Goal: Information Seeking & Learning: Learn about a topic

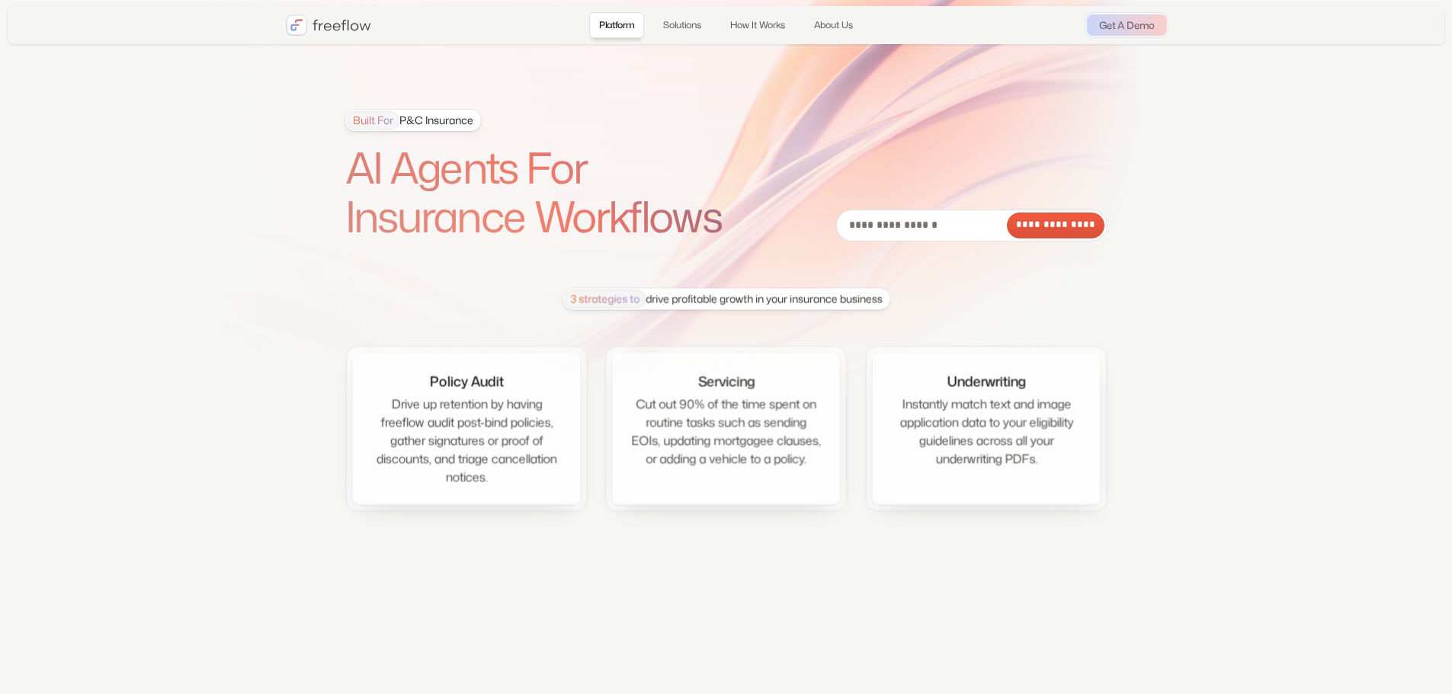
click at [577, 216] on h1 "AI Agents For Insurance Workflows" at bounding box center [554, 192] width 419 height 98
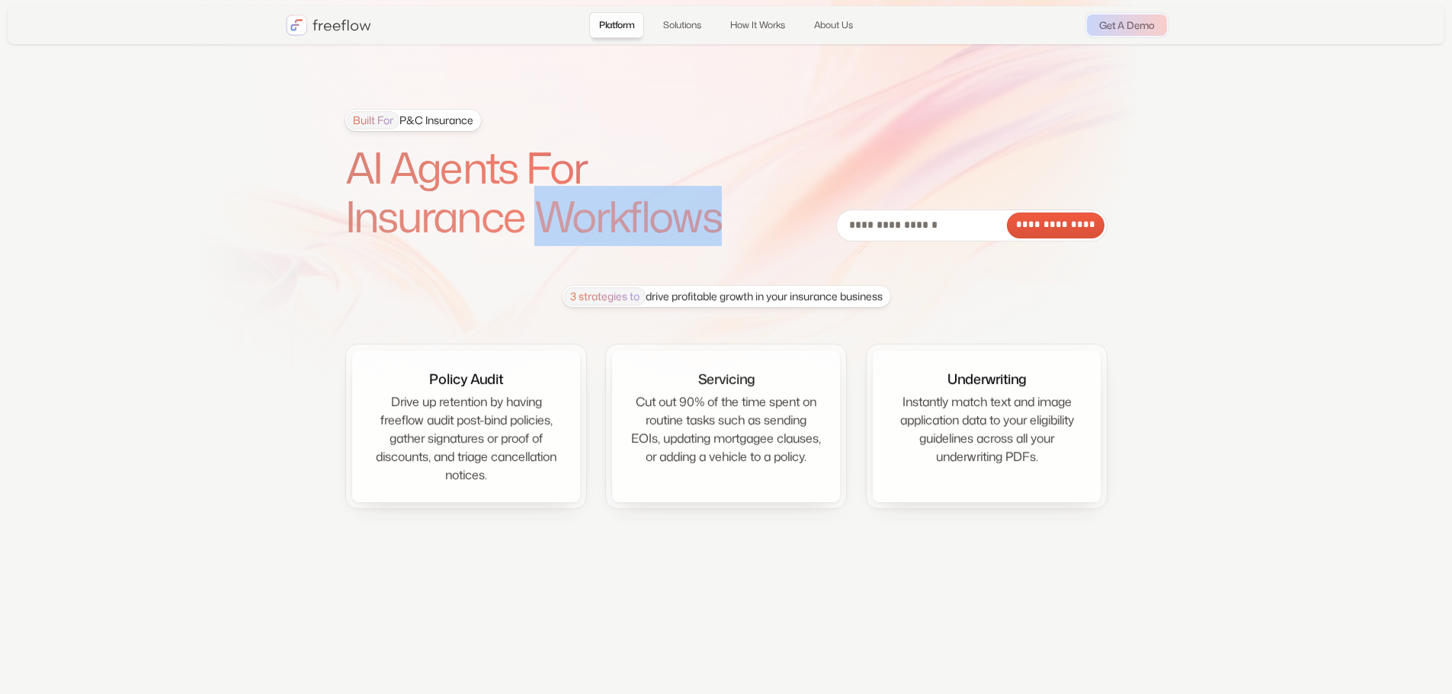
click at [577, 216] on h1 "AI Agents For Insurance Workflows" at bounding box center [554, 192] width 419 height 98
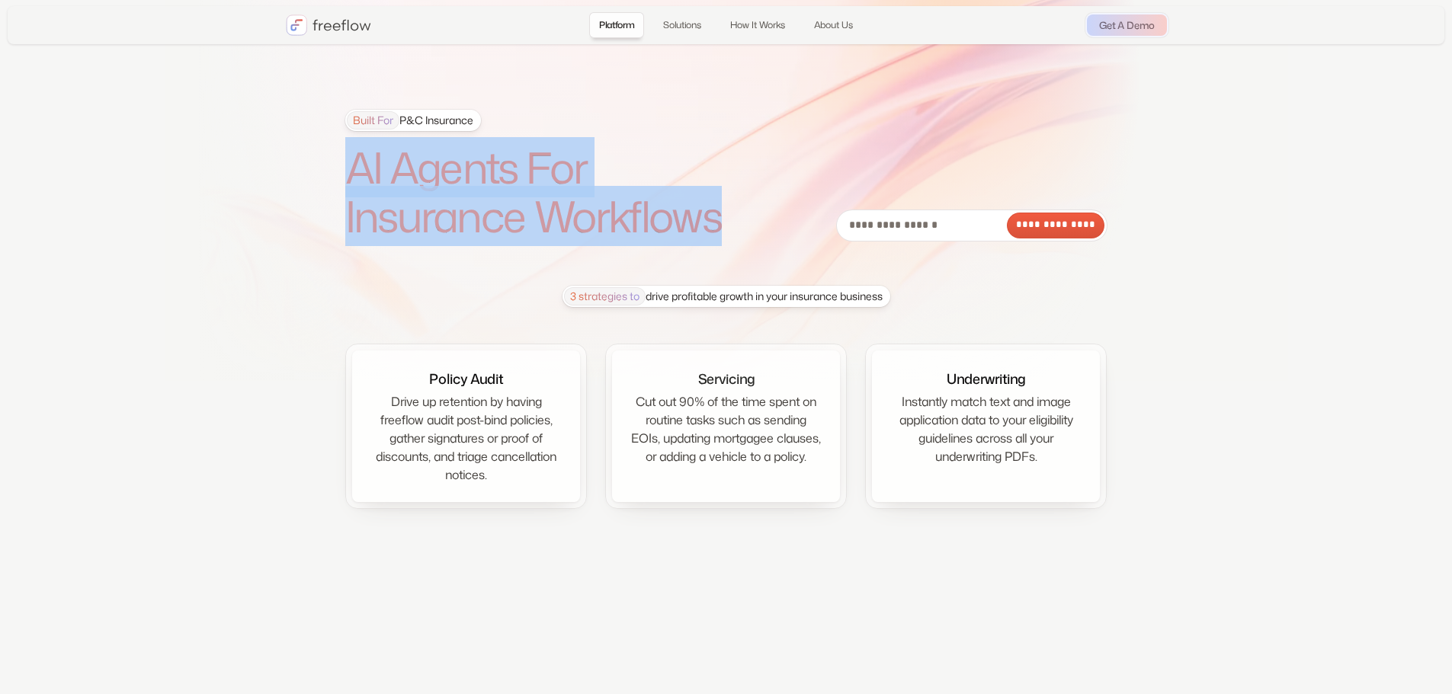
click at [577, 216] on h1 "AI Agents For Insurance Workflows" at bounding box center [554, 192] width 419 height 98
click at [517, 178] on h1 "AI Agents For Insurance Workflows" at bounding box center [554, 192] width 419 height 98
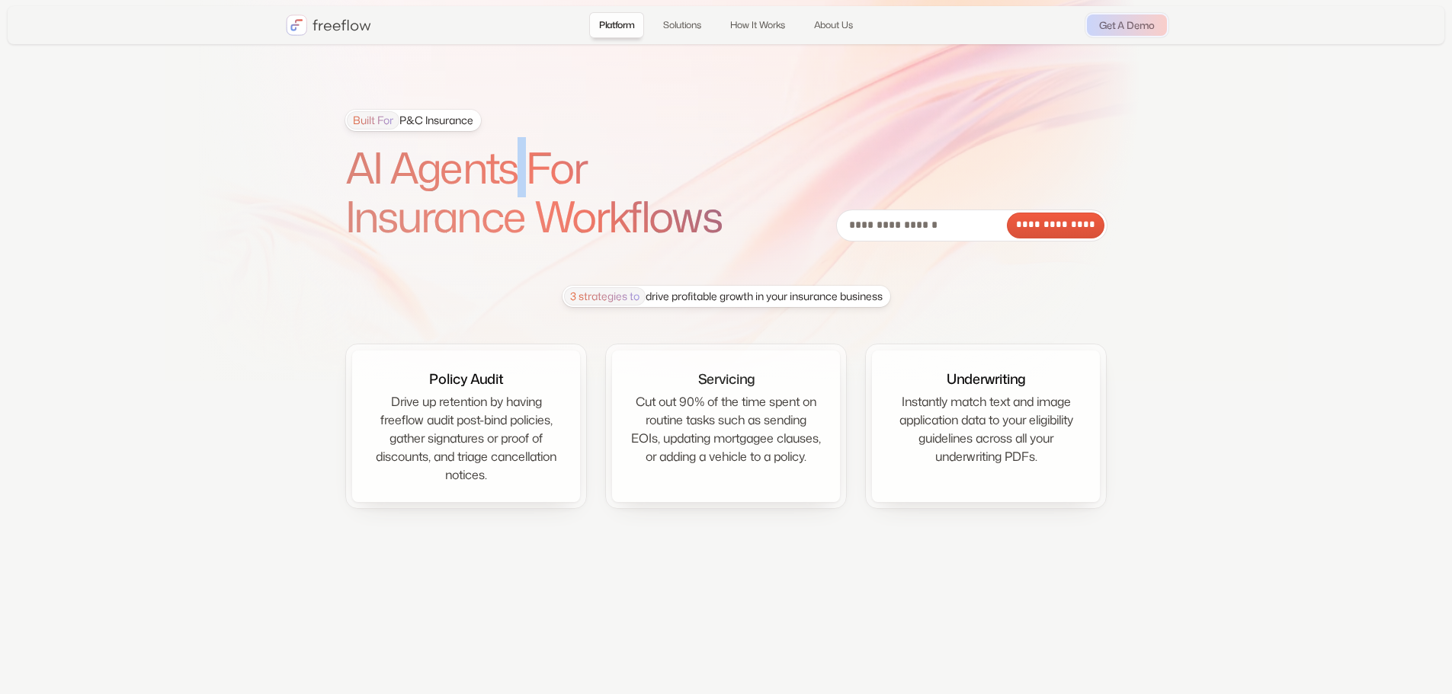
click at [517, 178] on h1 "AI Agents For Insurance Workflows" at bounding box center [554, 192] width 419 height 98
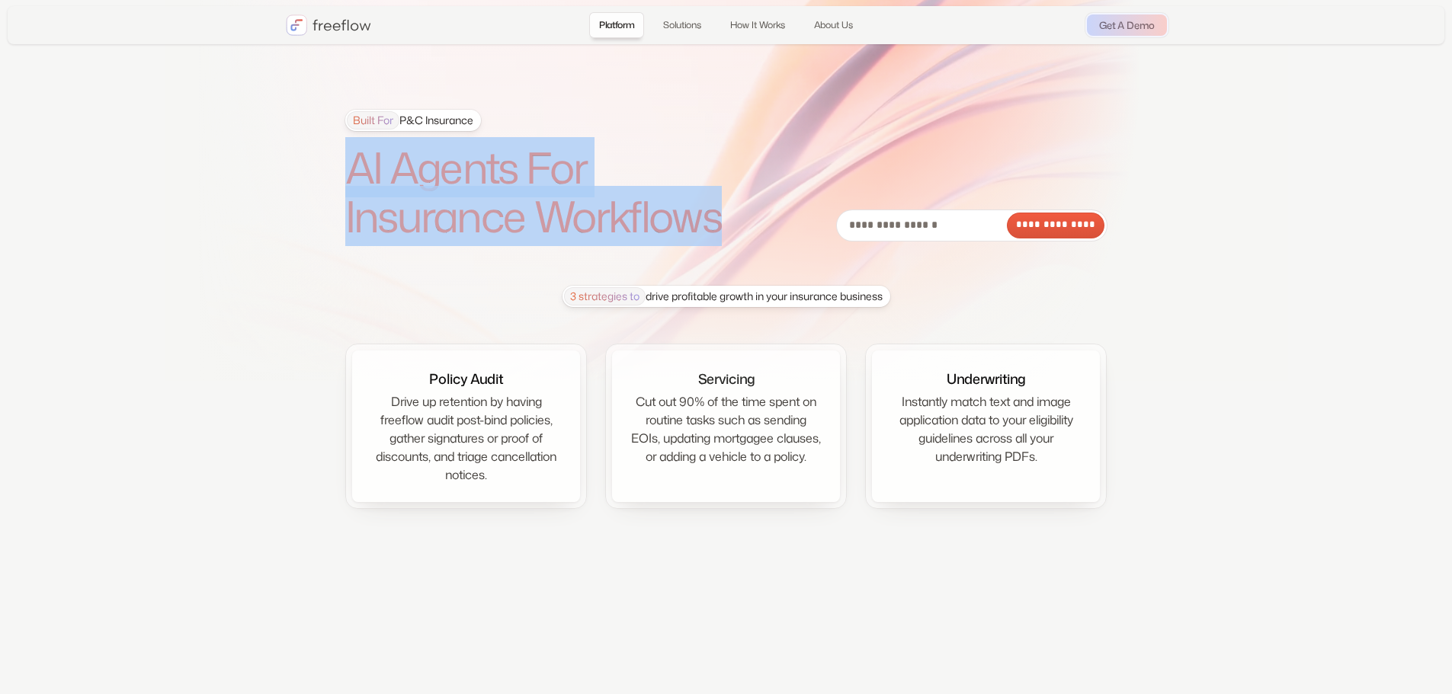
click at [517, 178] on h1 "AI Agents For Insurance Workflows" at bounding box center [554, 192] width 419 height 98
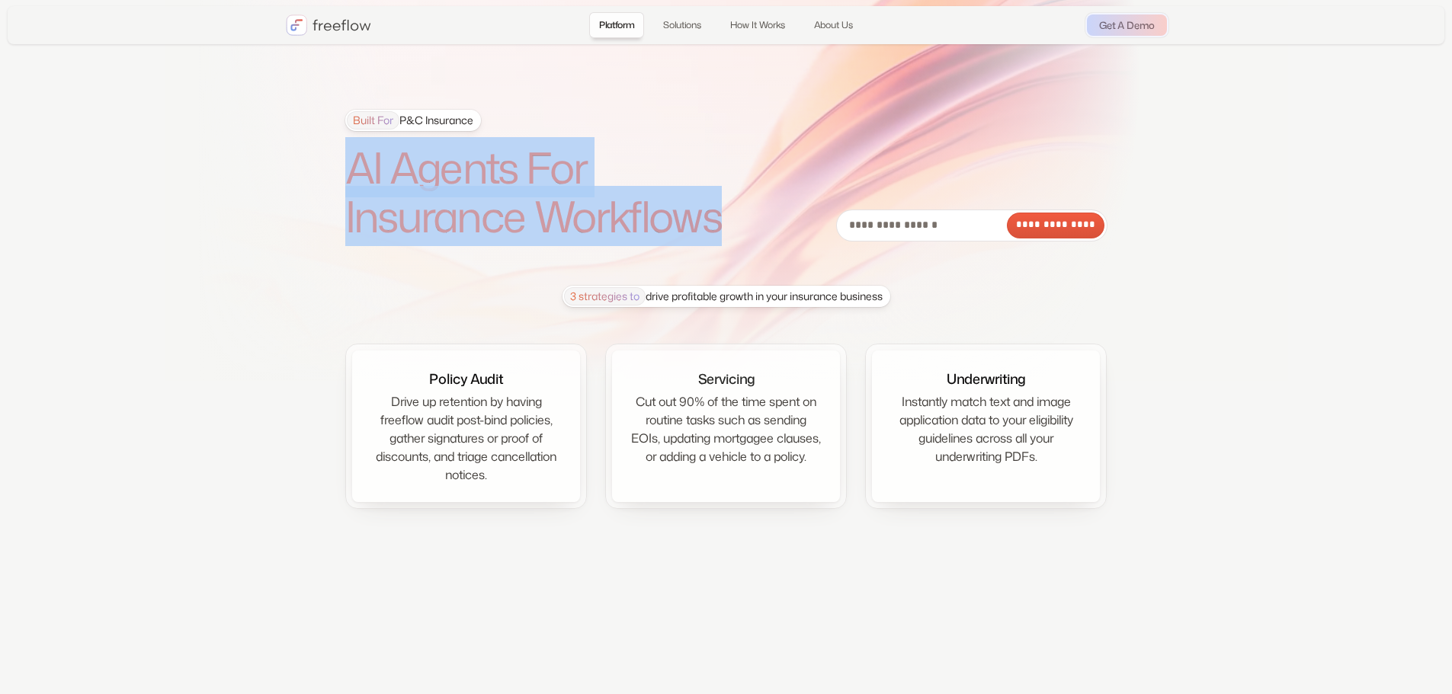
click at [658, 152] on h1 "AI Agents For Insurance Workflows" at bounding box center [554, 192] width 419 height 98
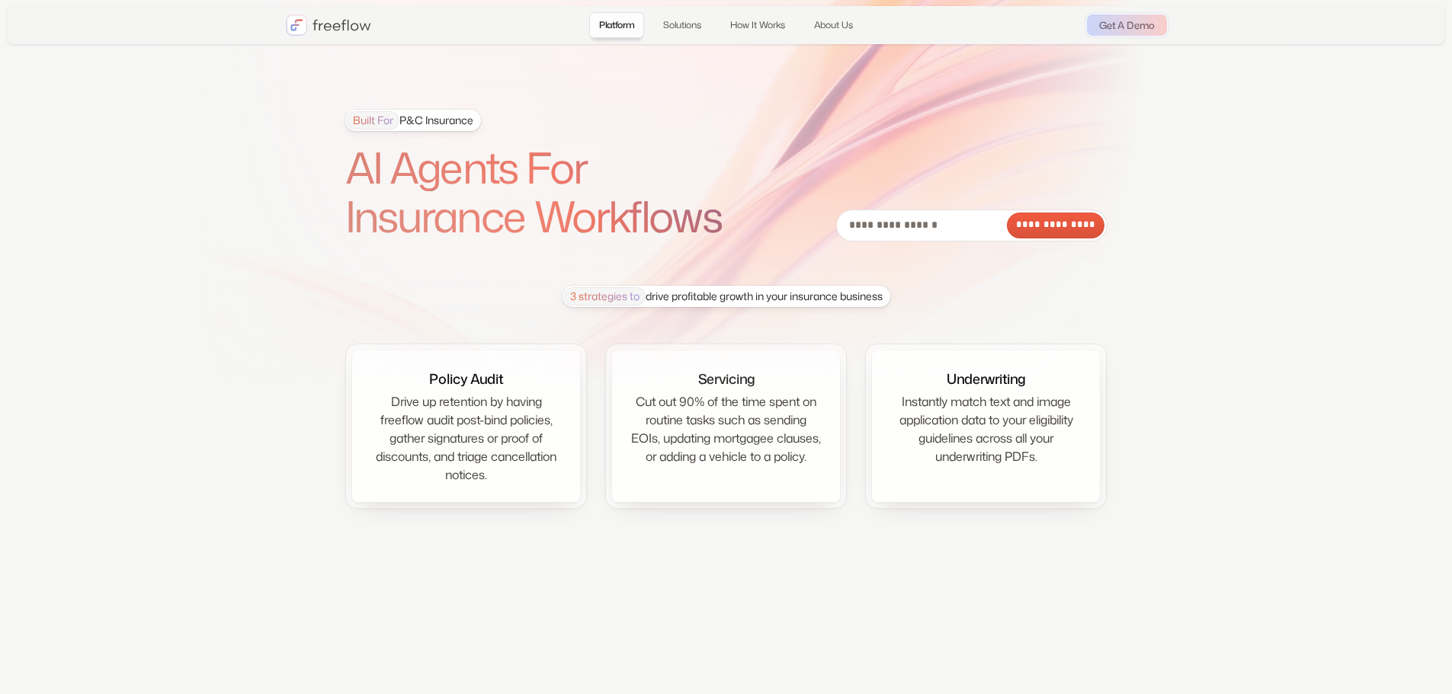
click at [661, 152] on h1 "AI Agents For Insurance Workflows" at bounding box center [554, 192] width 419 height 98
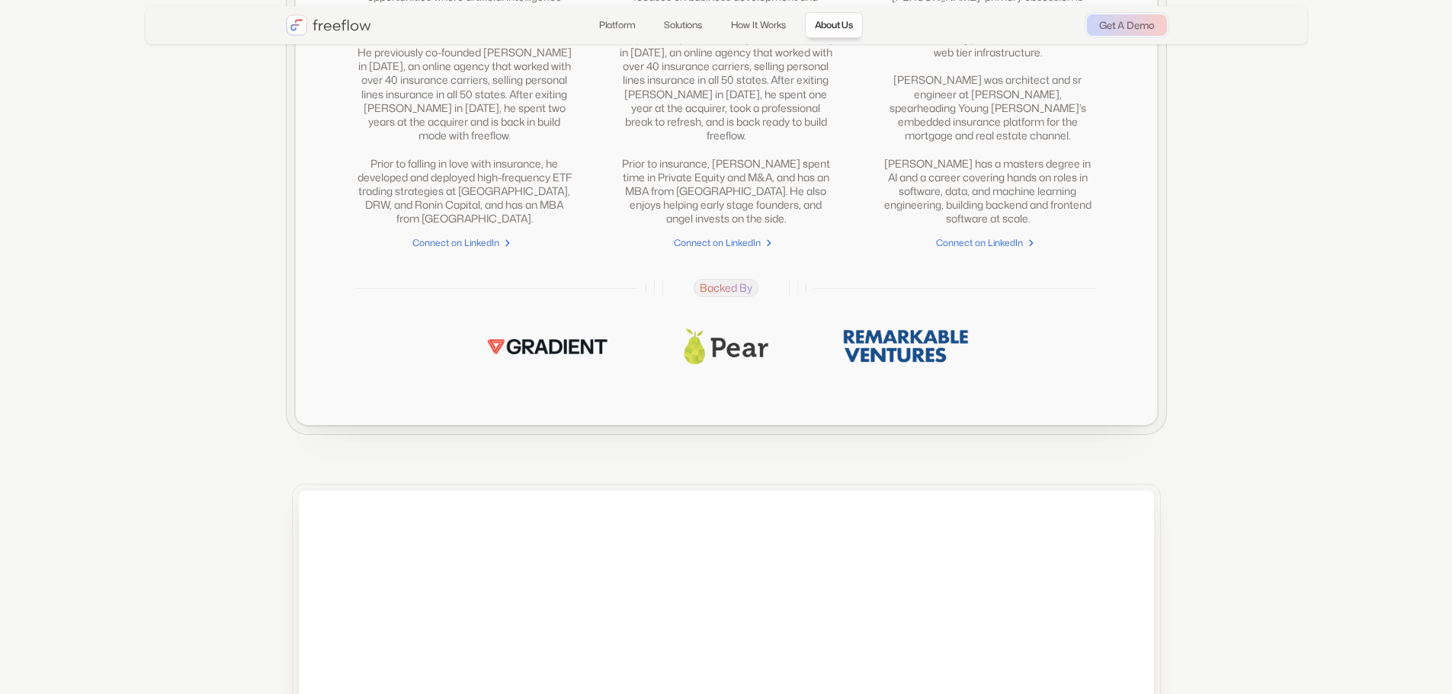
scroll to position [3902, 0]
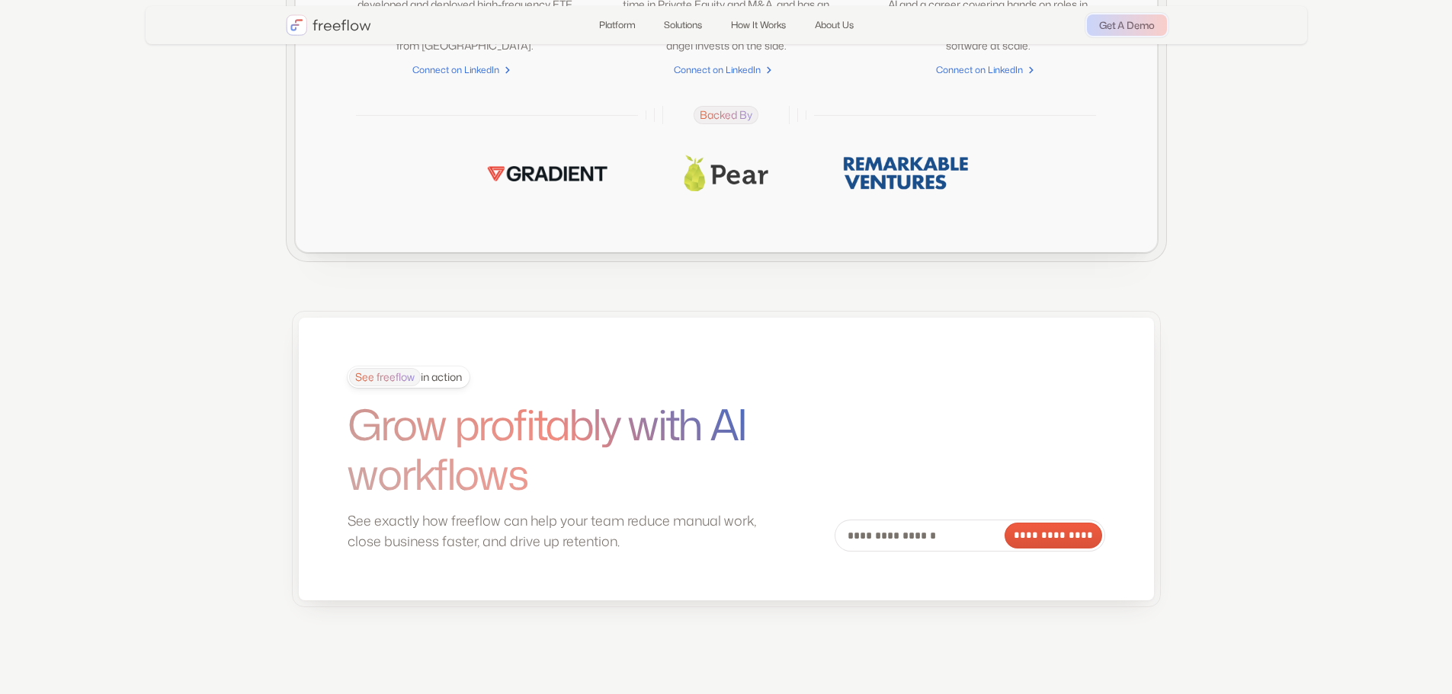
drag, startPoint x: 1433, startPoint y: 644, endPoint x: 1433, endPoint y: 633, distance: 10.7
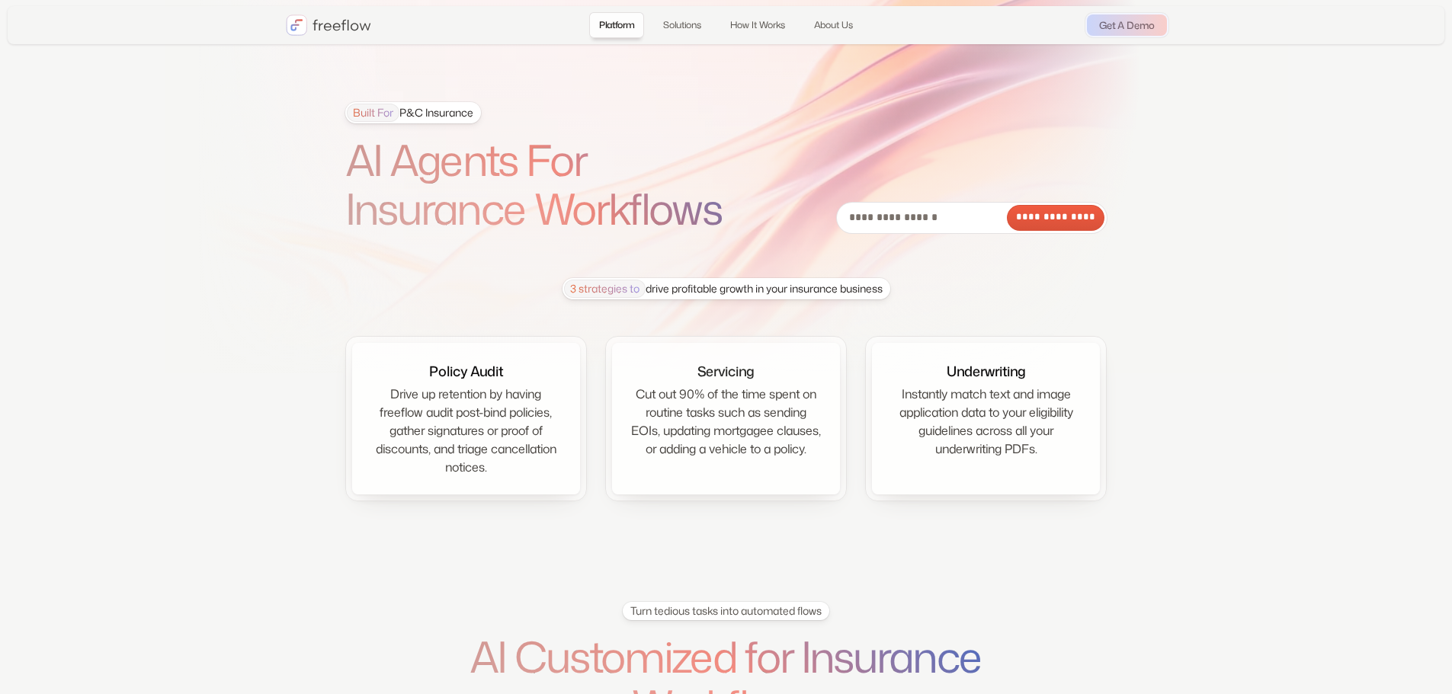
scroll to position [0, 0]
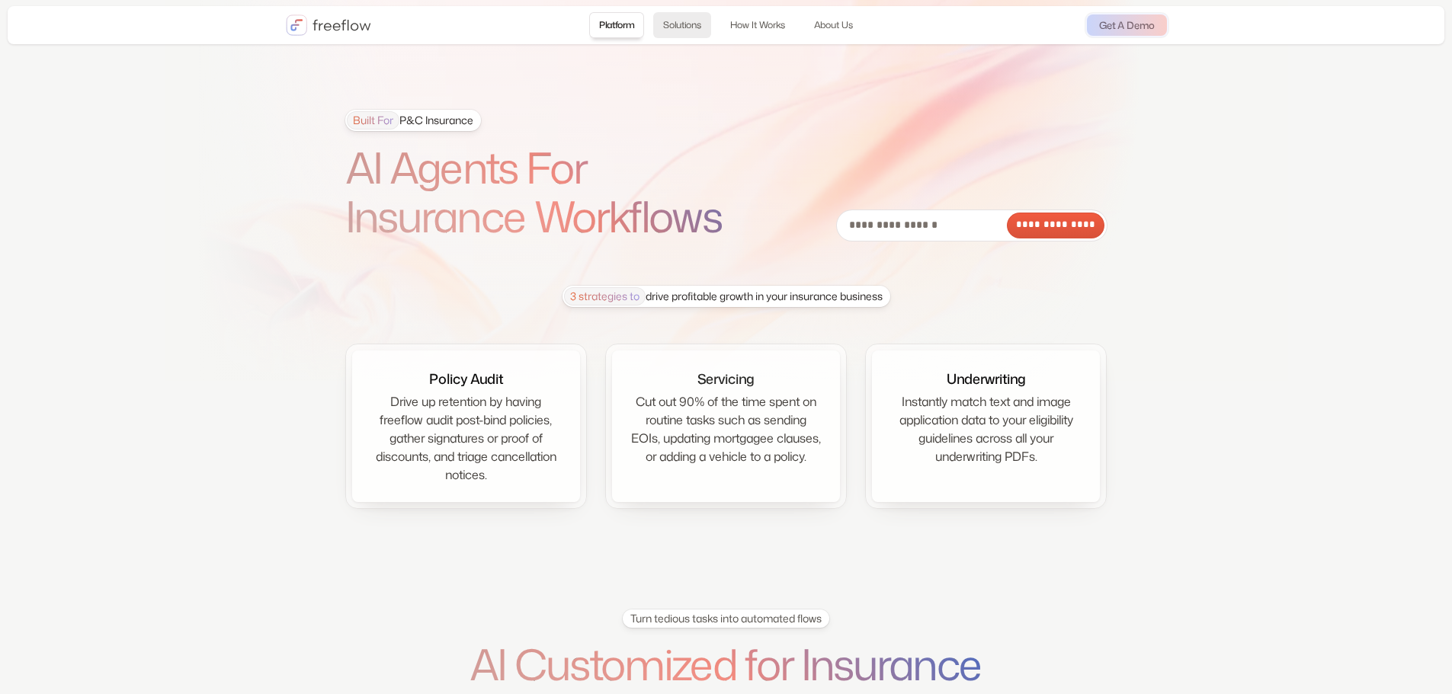
click at [703, 36] on link "Solutions" at bounding box center [682, 25] width 58 height 26
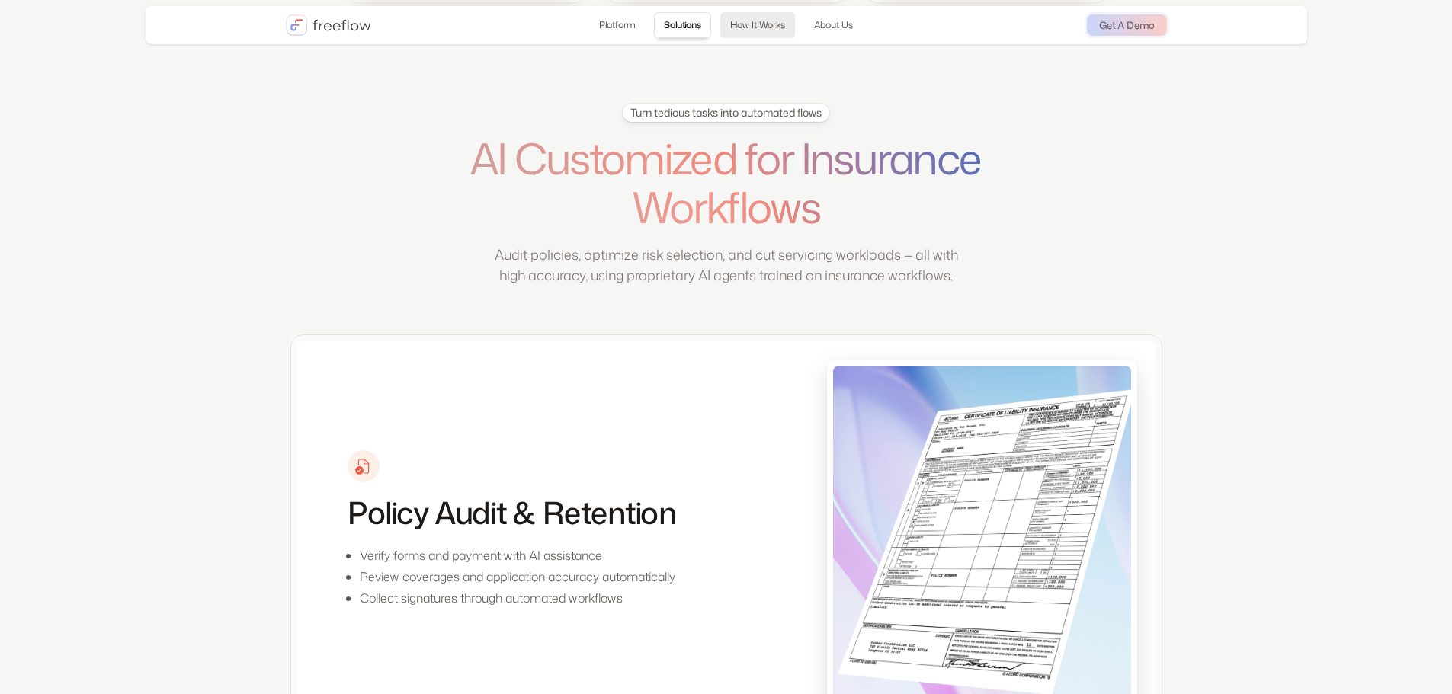
click at [762, 19] on link "How It Works" at bounding box center [757, 25] width 75 height 26
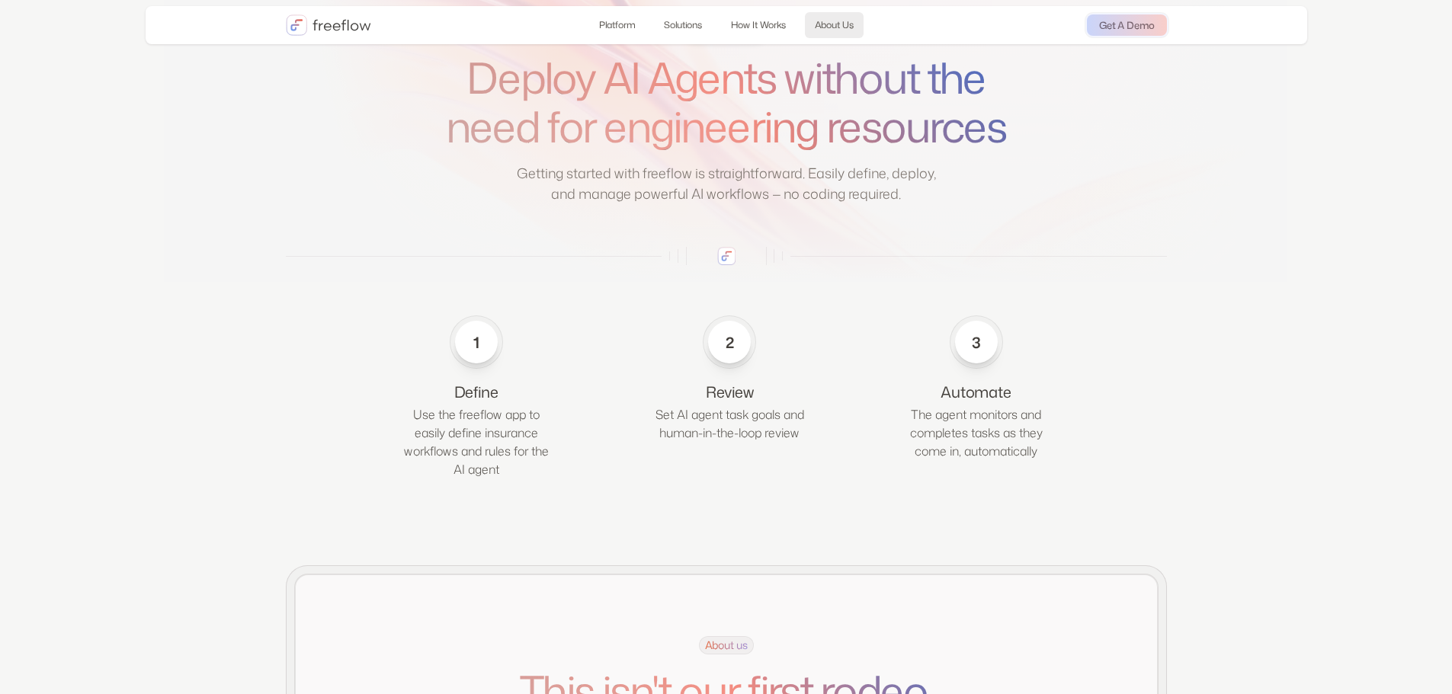
scroll to position [2374, 0]
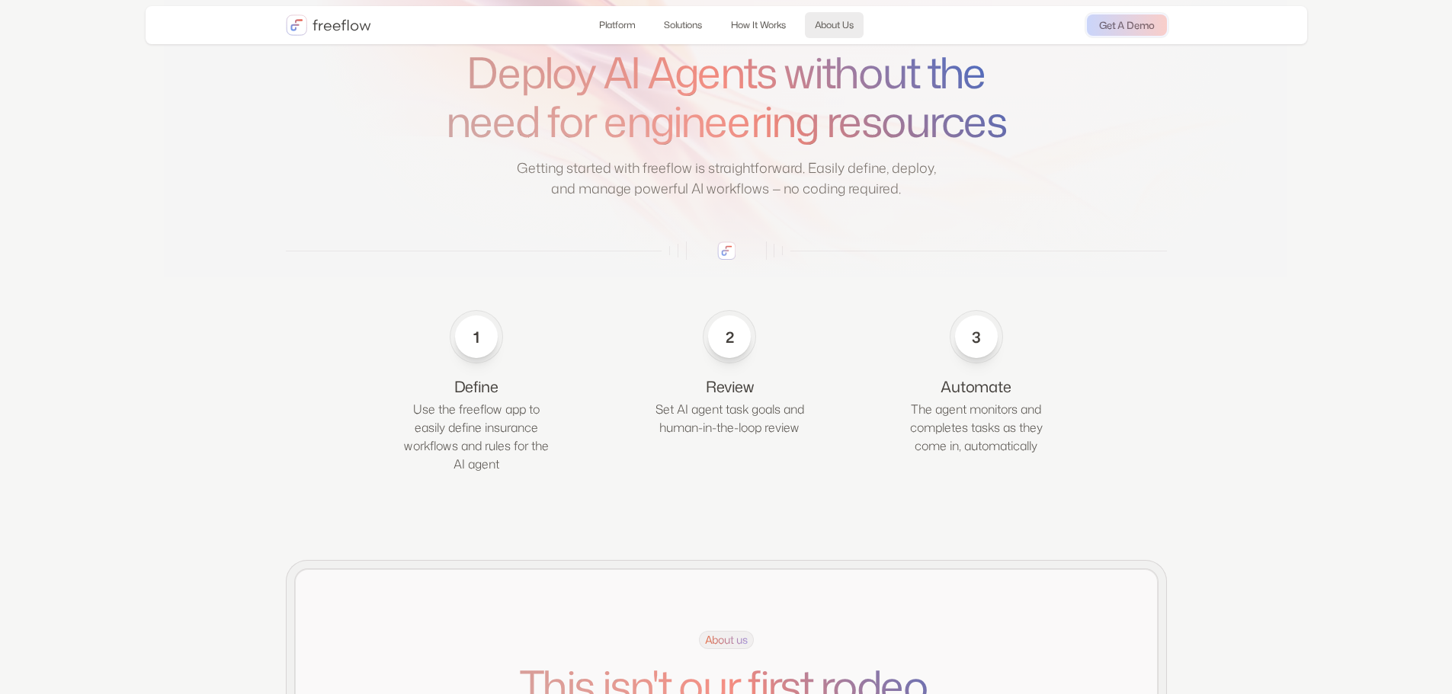
click at [834, 30] on link "About Us" at bounding box center [834, 25] width 59 height 26
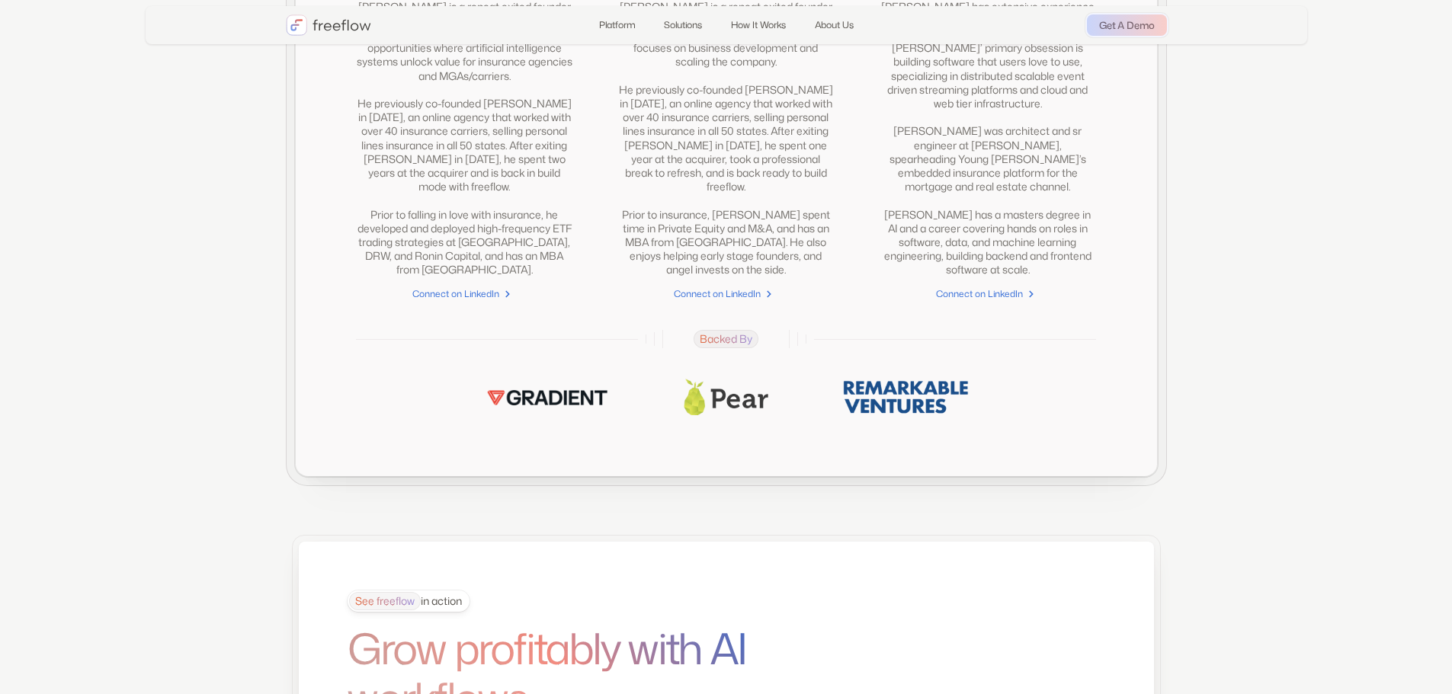
scroll to position [3908, 0]
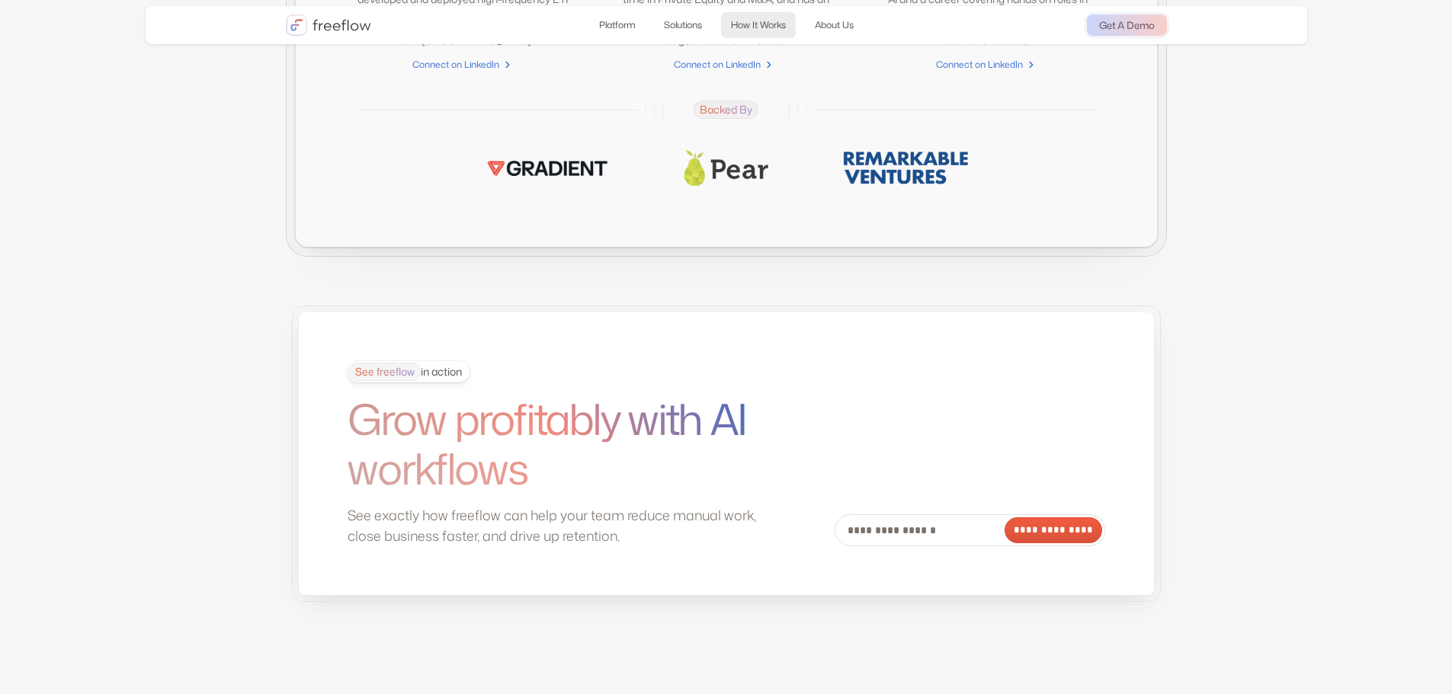
click at [764, 23] on link "How It Works" at bounding box center [758, 25] width 75 height 26
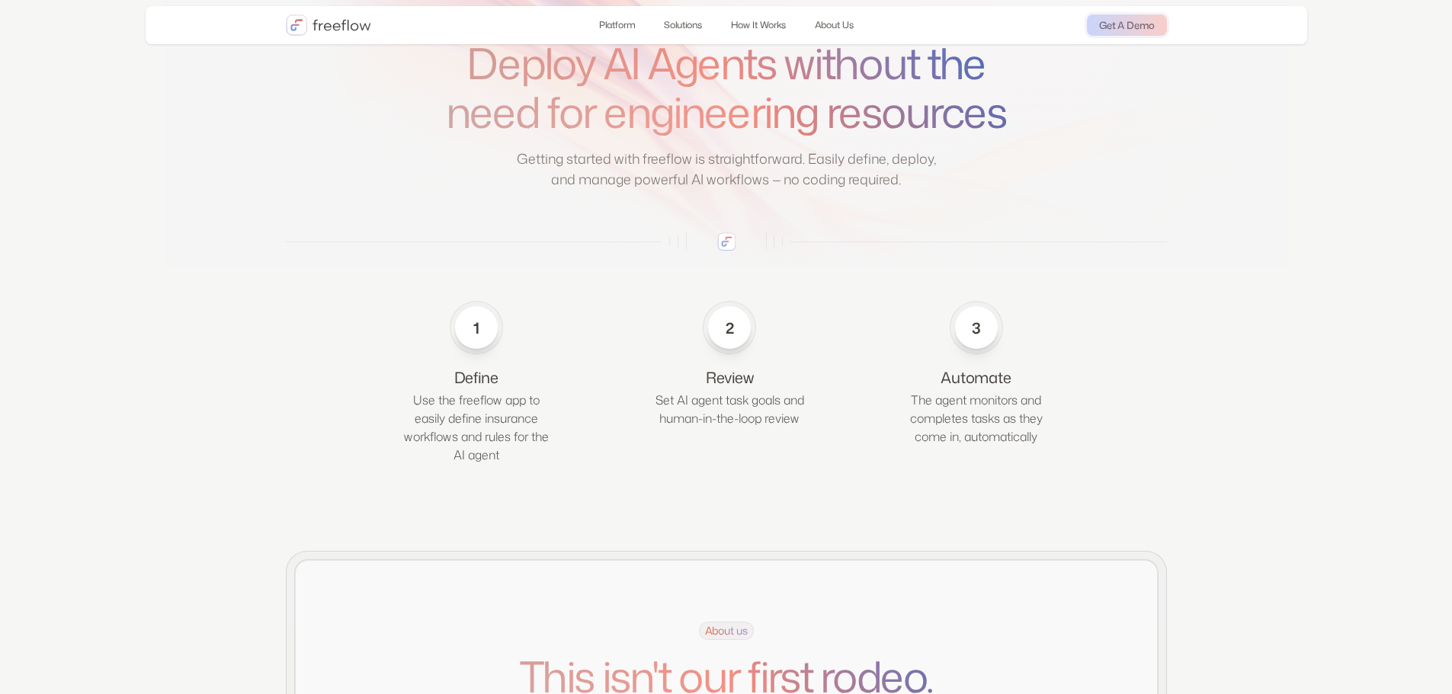
scroll to position [2374, 0]
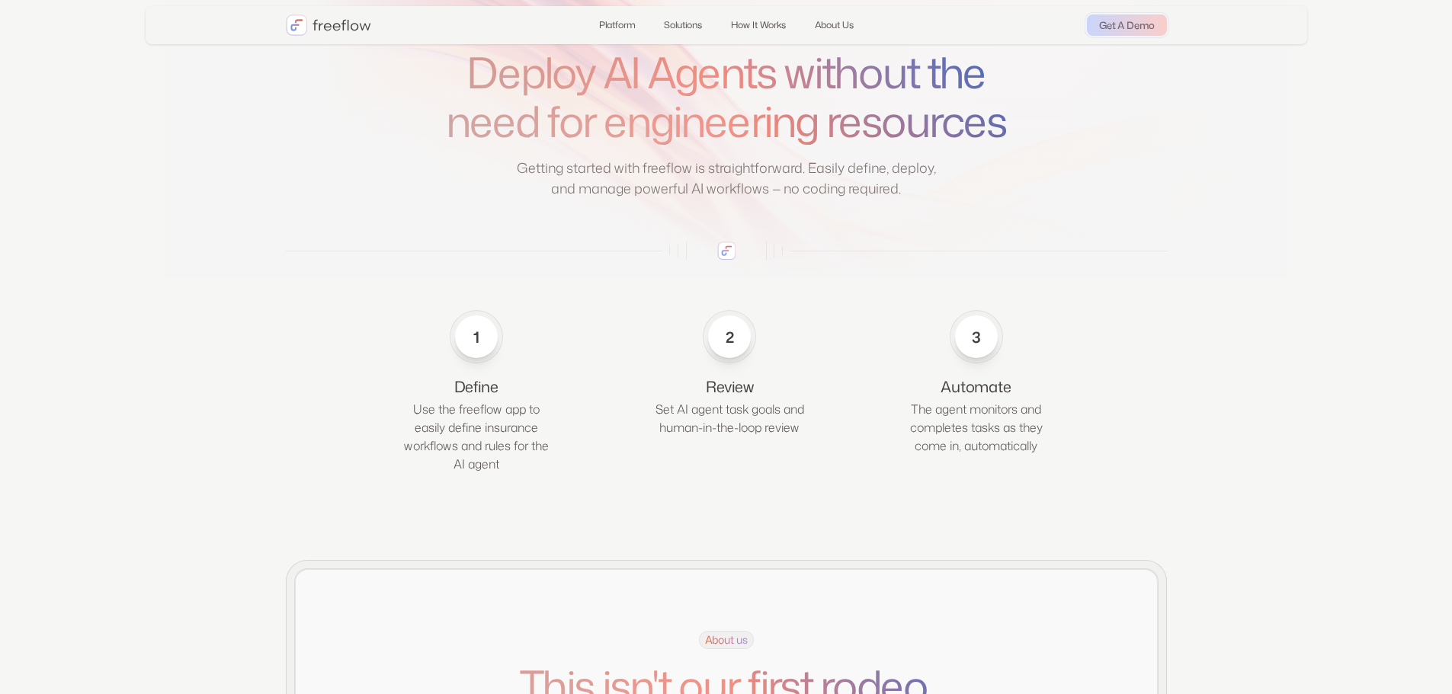
click at [732, 260] on img at bounding box center [726, 251] width 18 height 18
click at [732, 347] on div "2" at bounding box center [729, 336] width 21 height 21
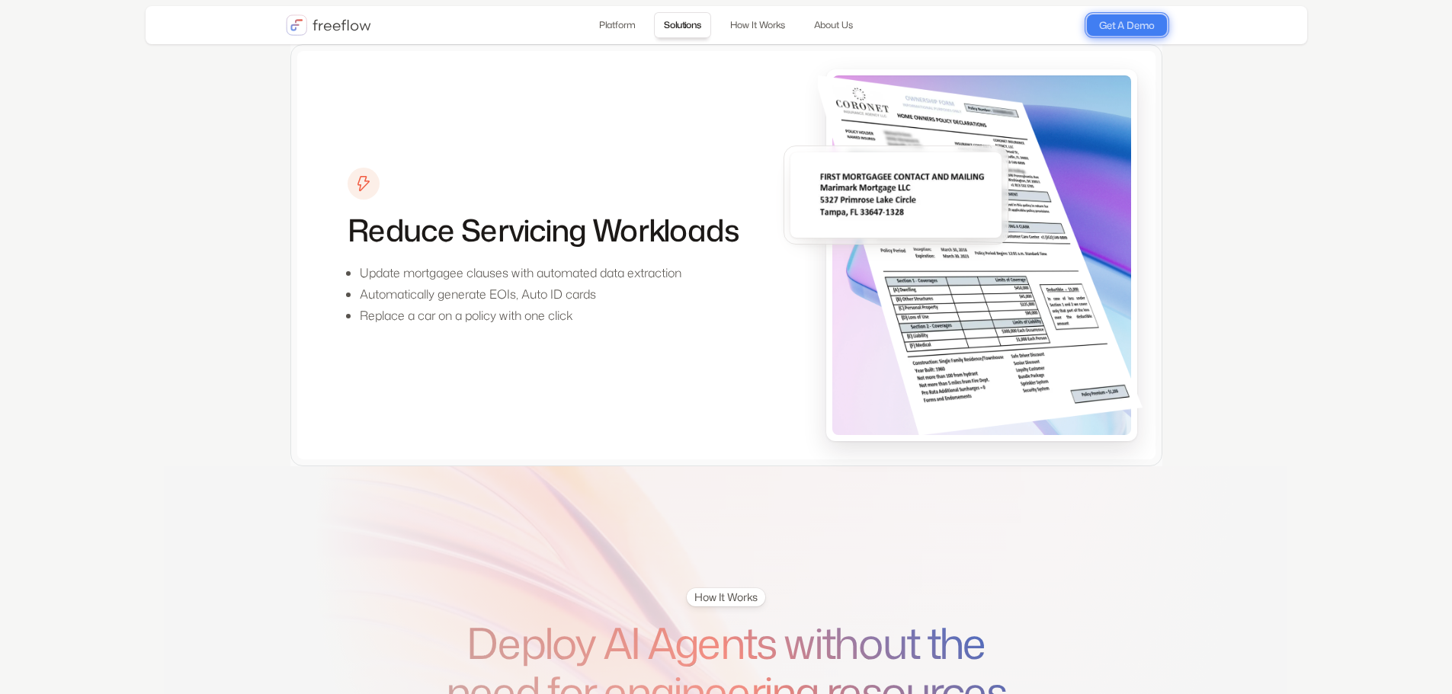
scroll to position [1689, 0]
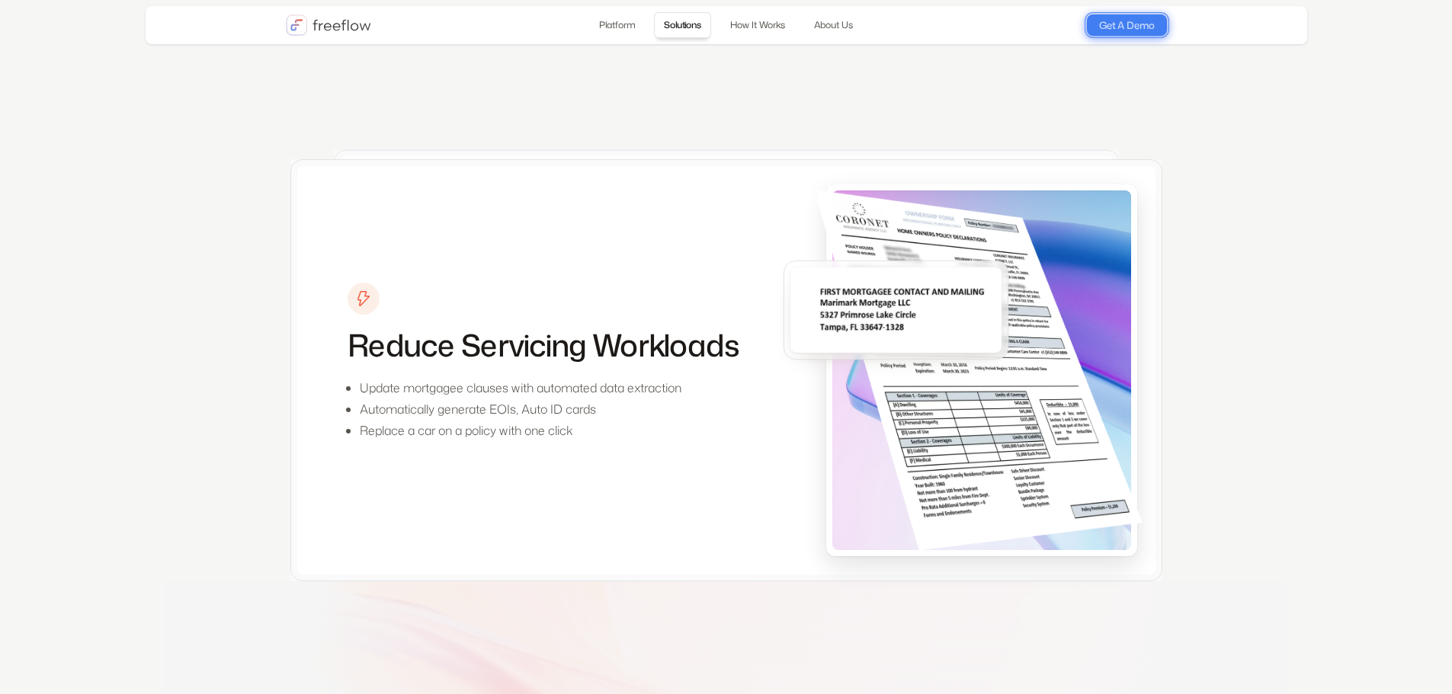
click at [1131, 19] on link "Get A Demo" at bounding box center [1127, 24] width 80 height 21
